Goal: Task Accomplishment & Management: Use online tool/utility

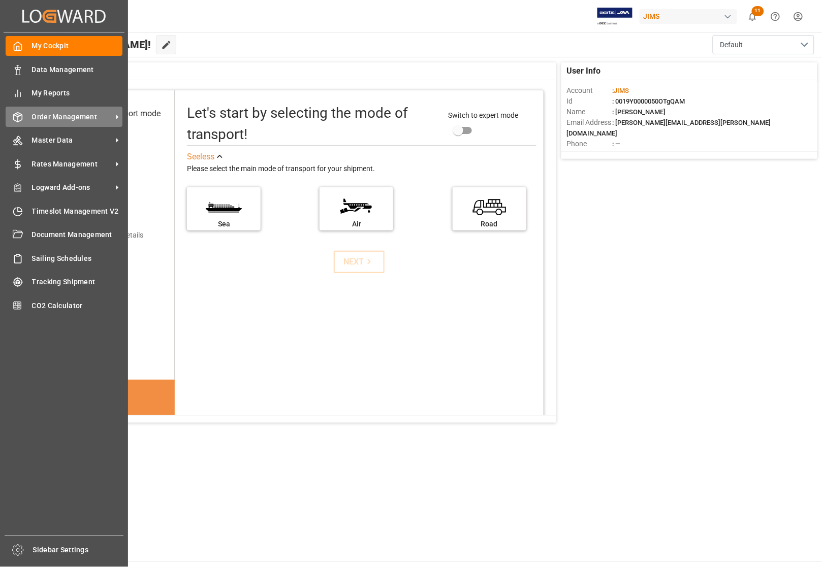
click at [50, 119] on span "Order Management" at bounding box center [72, 117] width 80 height 11
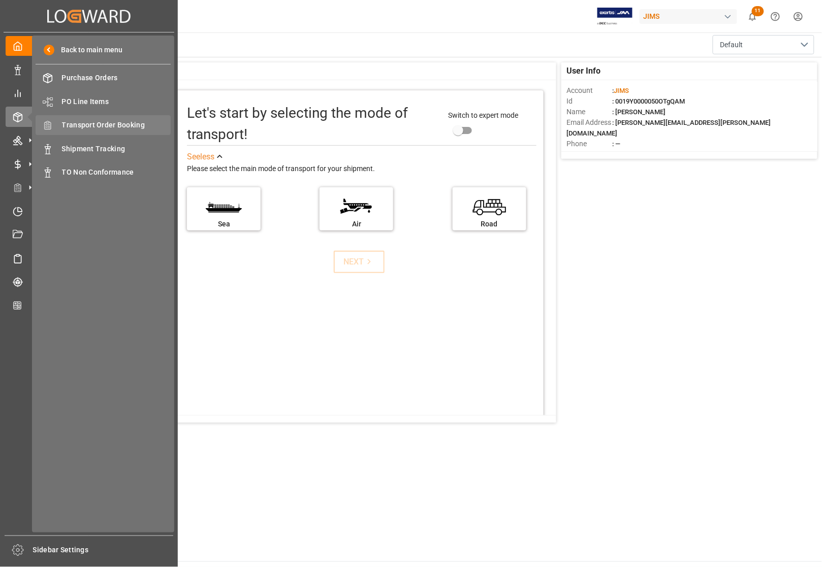
click at [109, 124] on span "Transport Order Booking" at bounding box center [116, 125] width 109 height 11
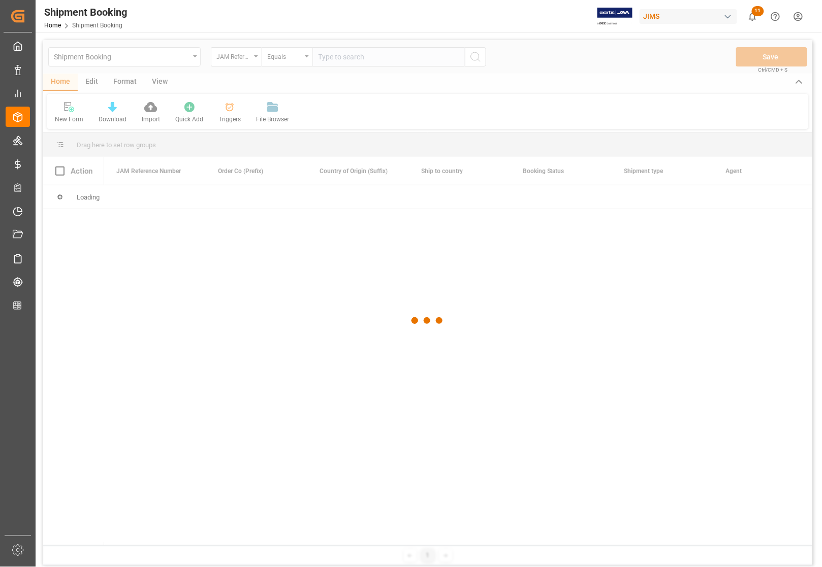
click at [347, 62] on div at bounding box center [427, 320] width 769 height 561
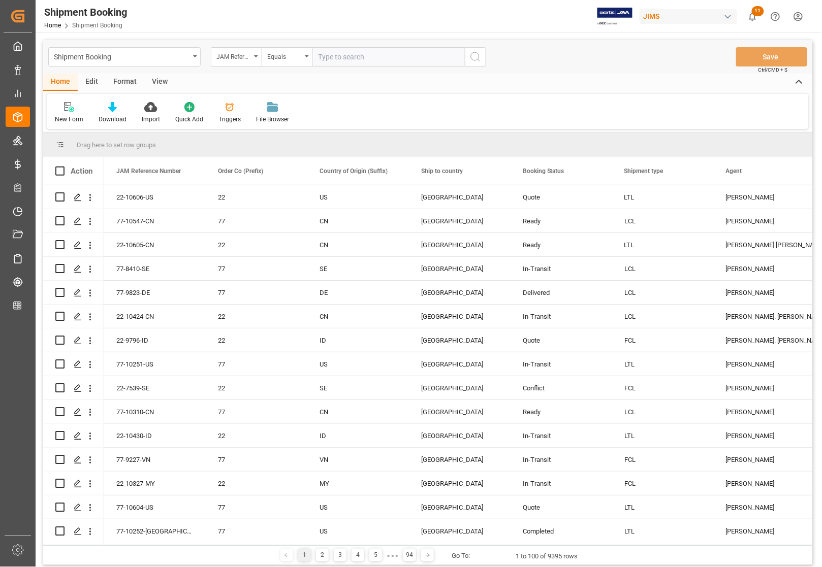
click at [331, 59] on input "text" at bounding box center [388, 56] width 152 height 19
type input "77-10393-US"
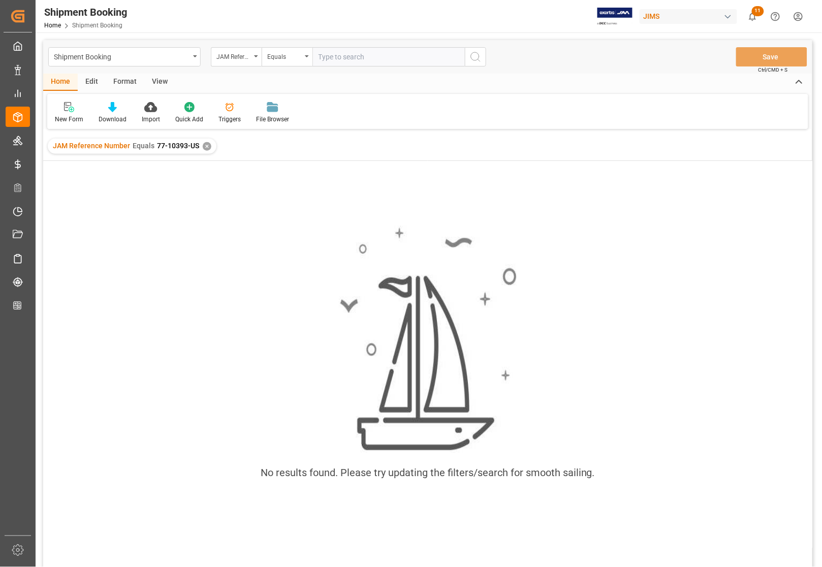
click at [205, 146] on div "✕" at bounding box center [207, 146] width 9 height 9
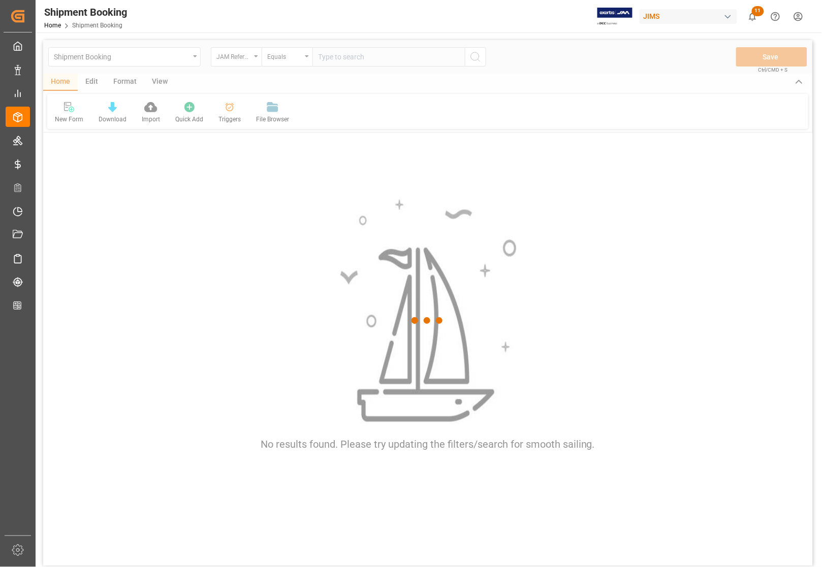
click at [332, 59] on div at bounding box center [427, 320] width 769 height 561
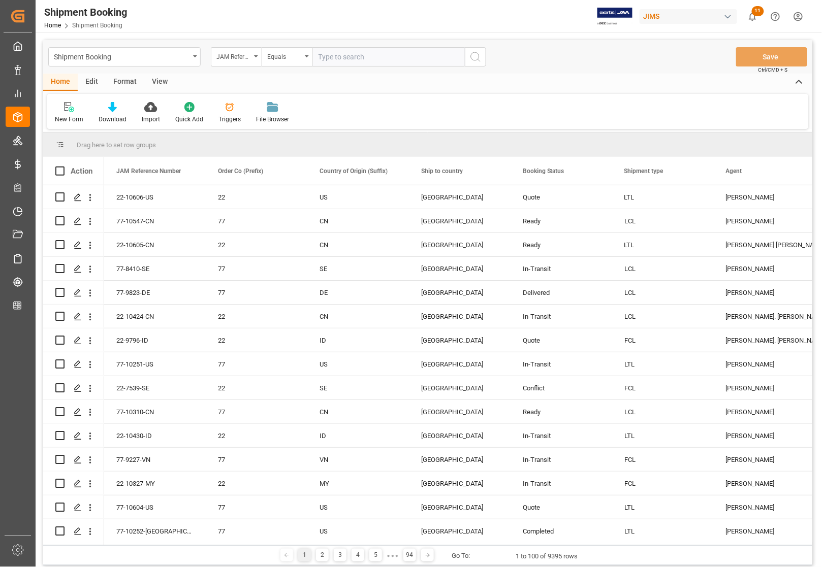
click at [332, 59] on input "text" at bounding box center [388, 56] width 152 height 19
type input "77-10363-US"
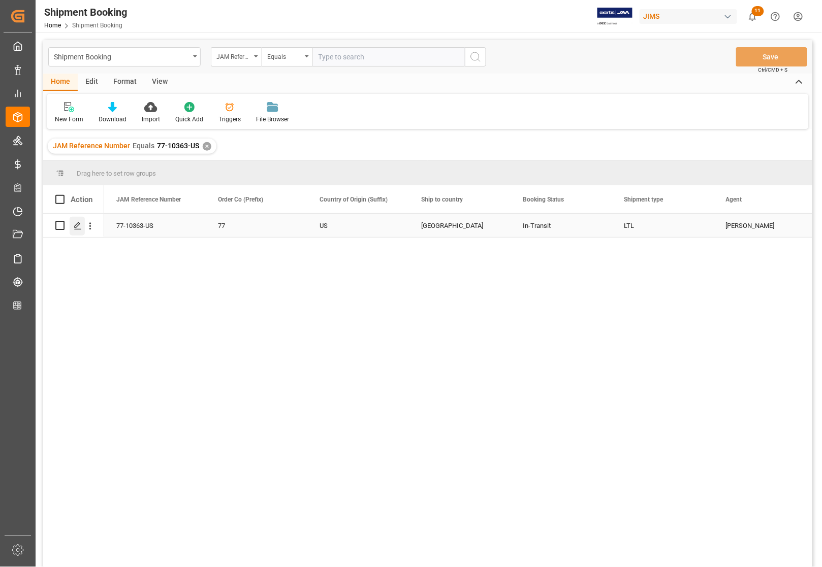
click at [80, 227] on icon "Press SPACE to select this row." at bounding box center [78, 226] width 8 height 8
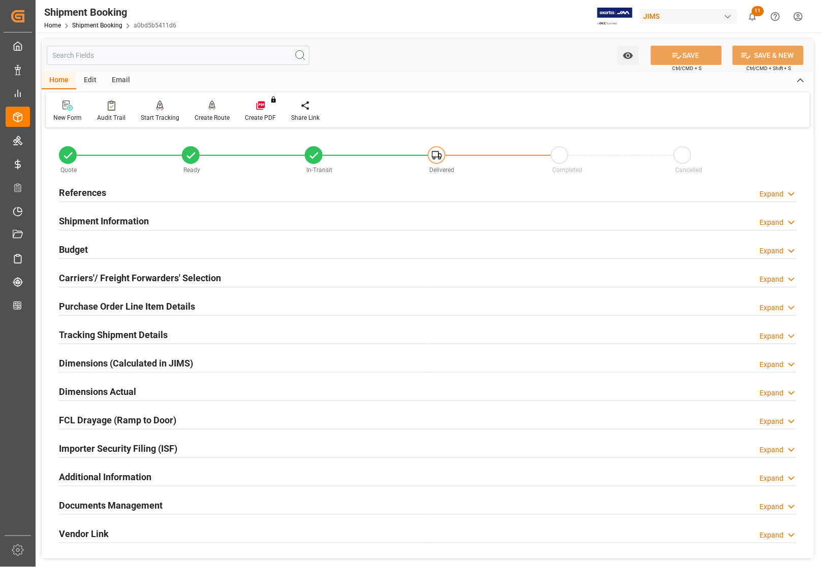
click at [79, 191] on h2 "References" at bounding box center [82, 193] width 47 height 14
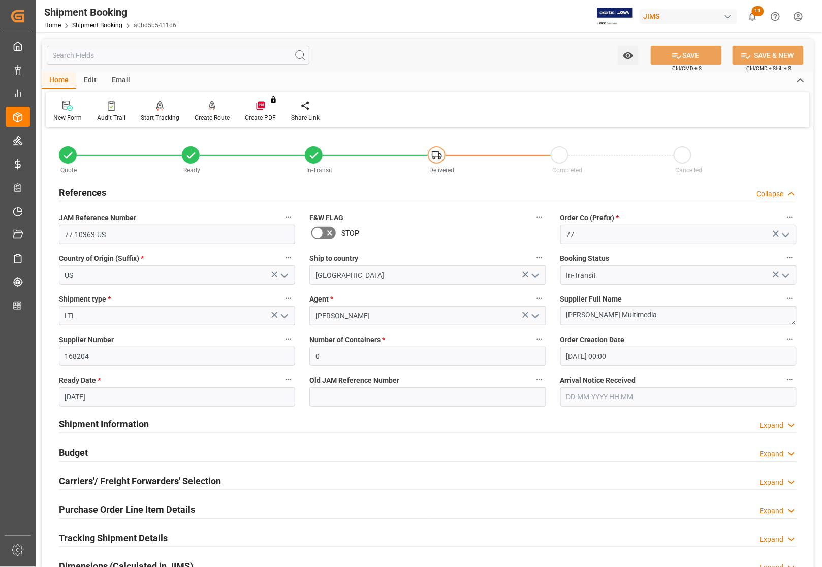
click at [79, 191] on h2 "References" at bounding box center [82, 193] width 47 height 14
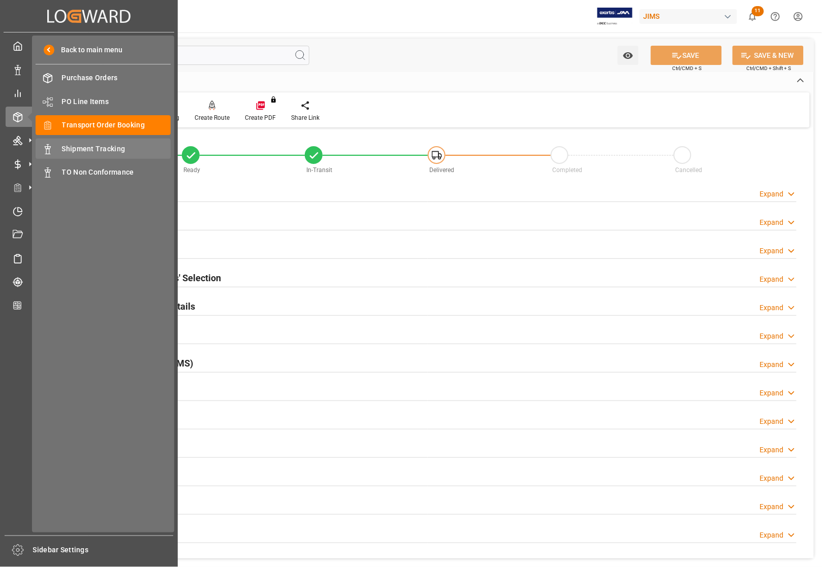
click at [62, 145] on span "Shipment Tracking" at bounding box center [116, 149] width 109 height 11
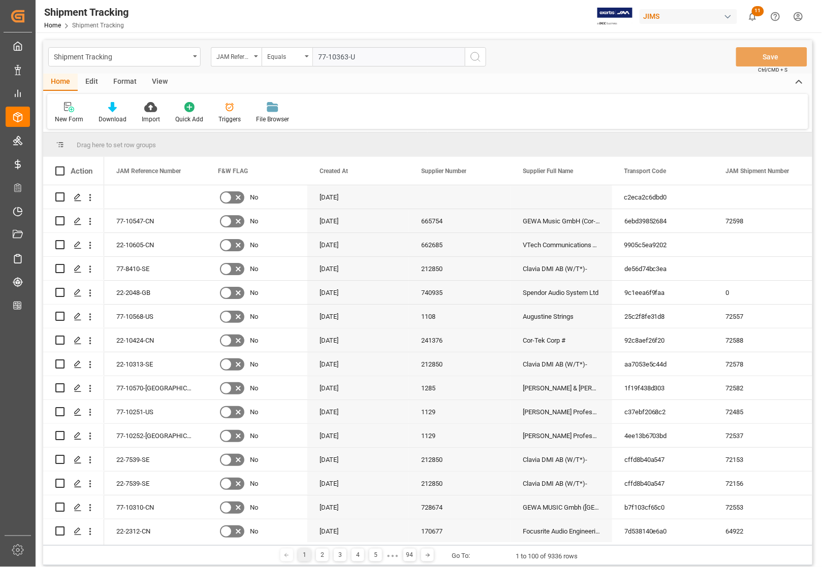
type input "77-10363-US"
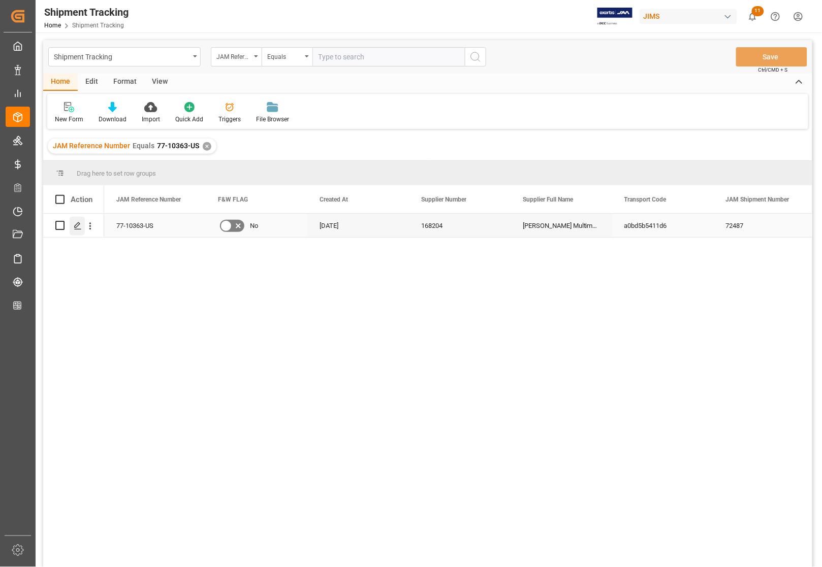
click at [76, 227] on polygon "Press SPACE to select this row." at bounding box center [77, 224] width 5 height 5
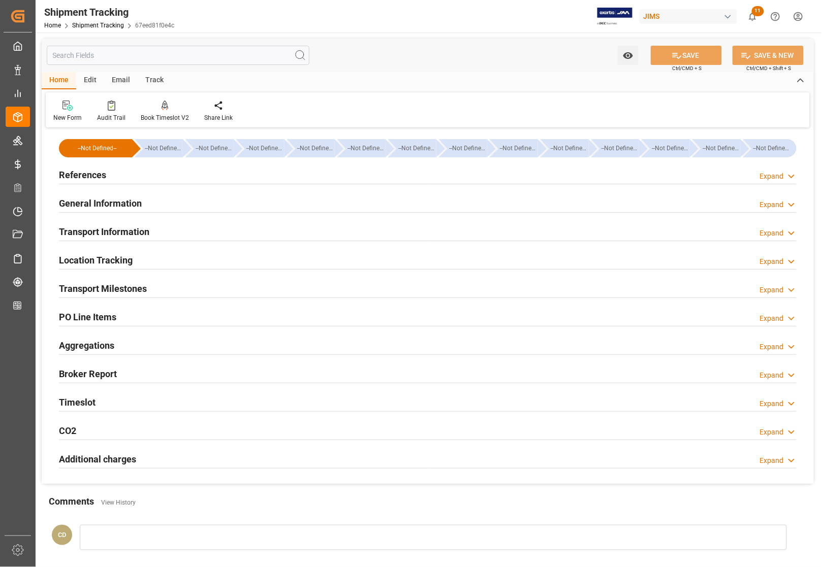
type input "[DATE] 00:00"
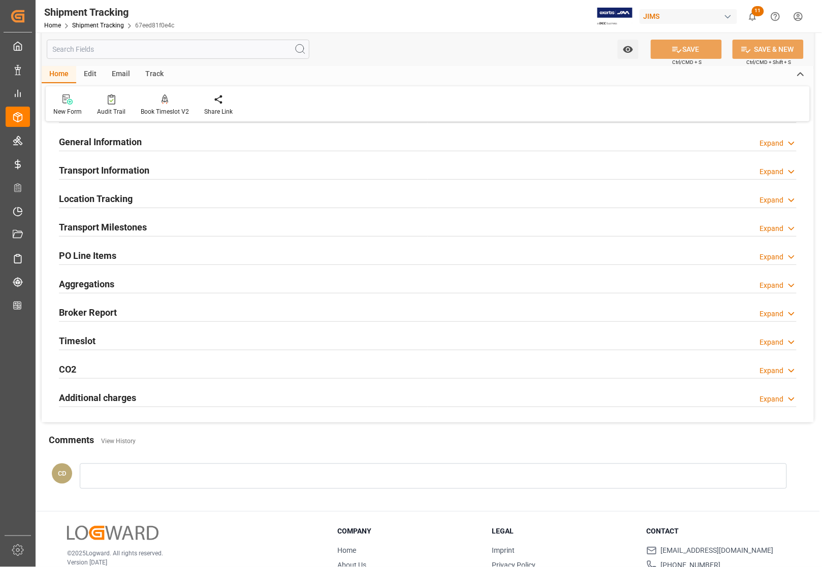
scroll to position [122, 0]
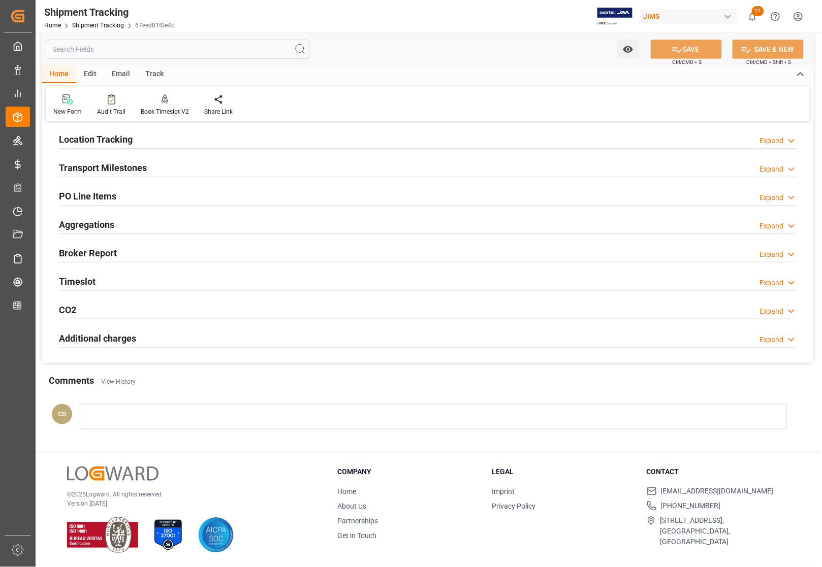
click at [138, 167] on h2 "Transport Milestones" at bounding box center [103, 168] width 88 height 14
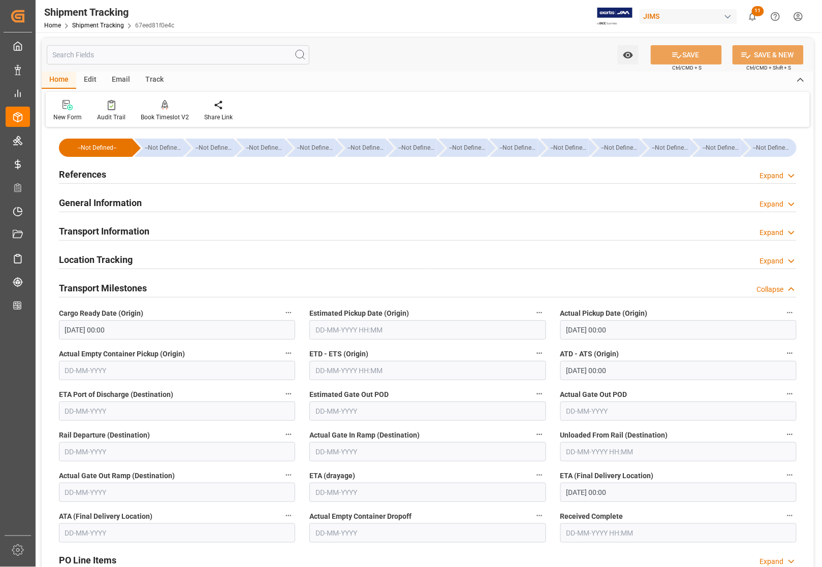
scroll to position [0, 0]
click at [112, 529] on input "text" at bounding box center [177, 533] width 236 height 19
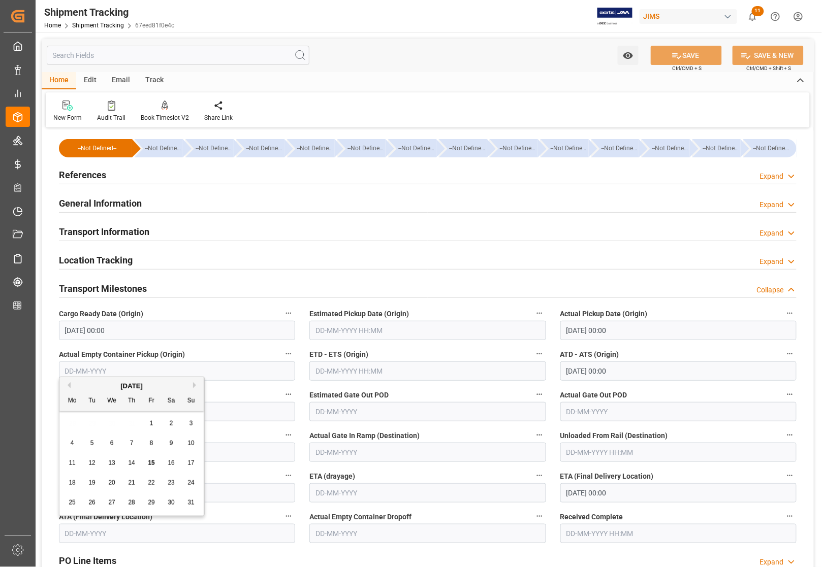
click at [62, 479] on div "18 19 20 21 22 23 24" at bounding box center [131, 483] width 139 height 20
click at [112, 463] on span "13" at bounding box center [111, 463] width 7 height 7
type input "[DATE]"
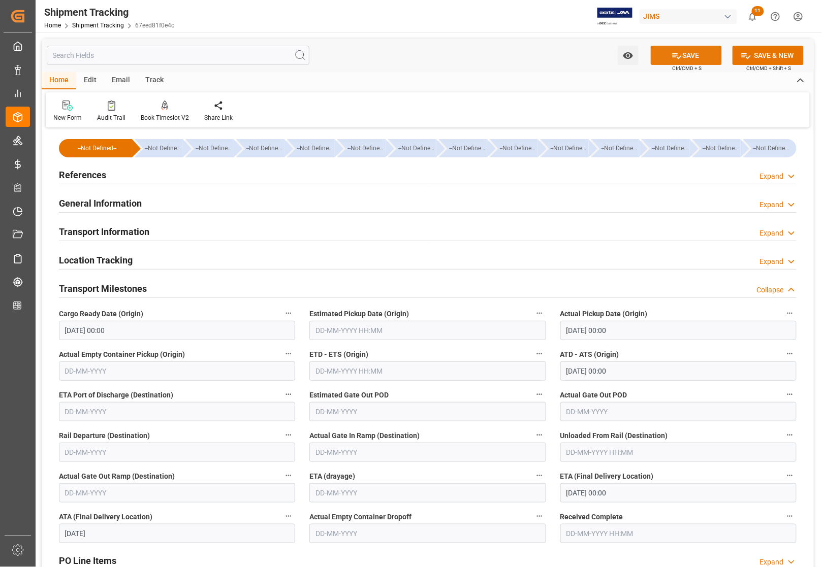
click at [686, 51] on button "SAVE" at bounding box center [685, 55] width 71 height 19
